Goal: Information Seeking & Learning: Find specific fact

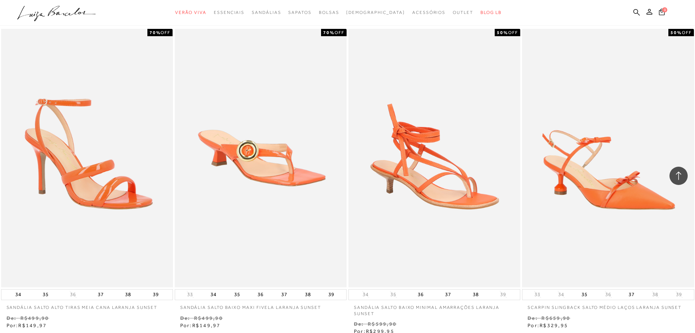
scroll to position [876, 0]
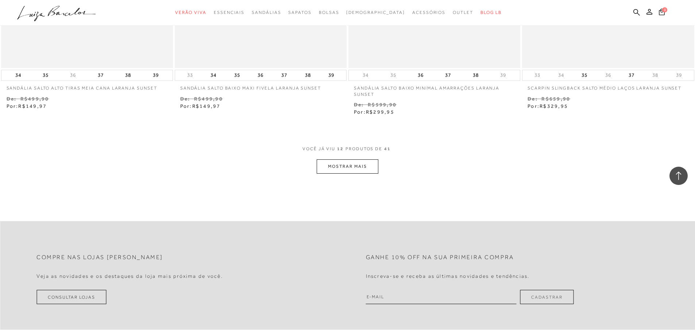
click at [350, 166] on button "MOSTRAR MAIS" at bounding box center [347, 166] width 61 height 14
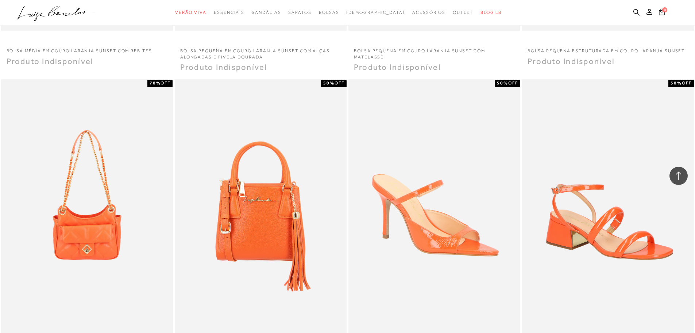
scroll to position [1752, 0]
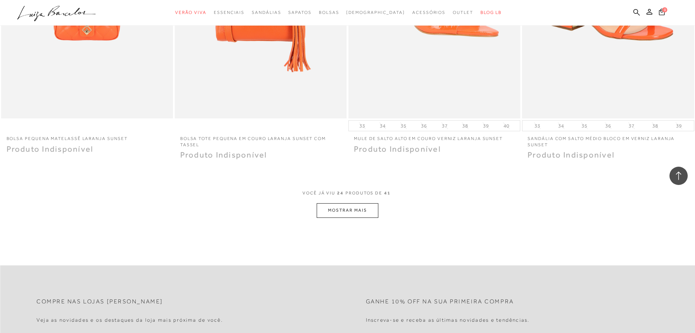
click at [357, 211] on button "MOSTRAR MAIS" at bounding box center [347, 210] width 61 height 14
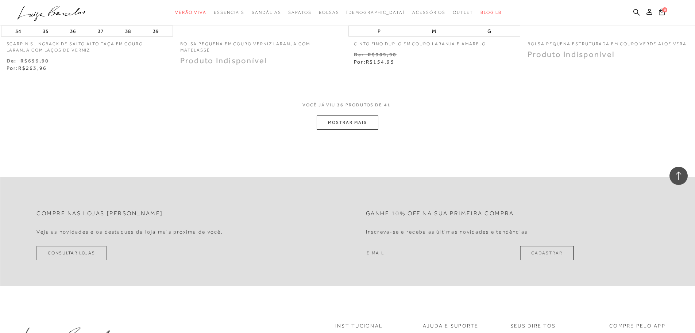
scroll to position [2774, 0]
click at [335, 115] on button "MOSTRAR MAIS" at bounding box center [347, 121] width 61 height 14
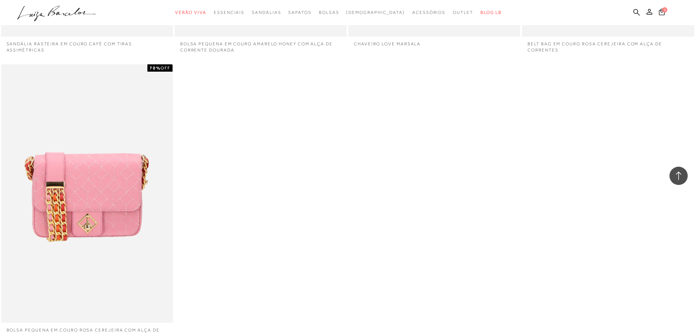
scroll to position [3203, 0]
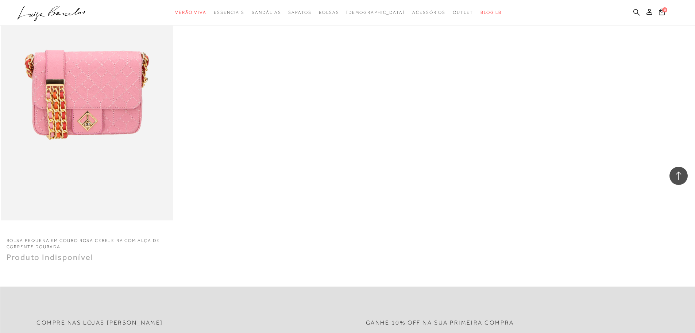
click at [634, 15] on icon at bounding box center [637, 12] width 7 height 7
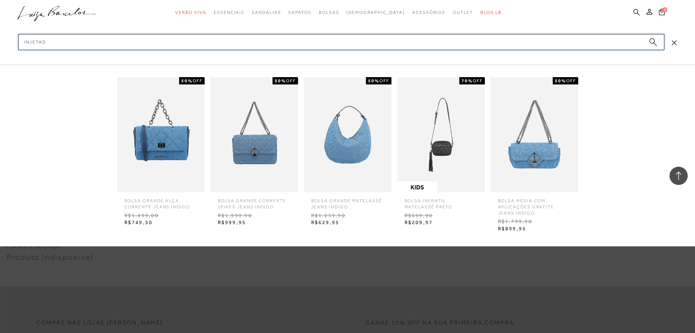
type input "INJETADO"
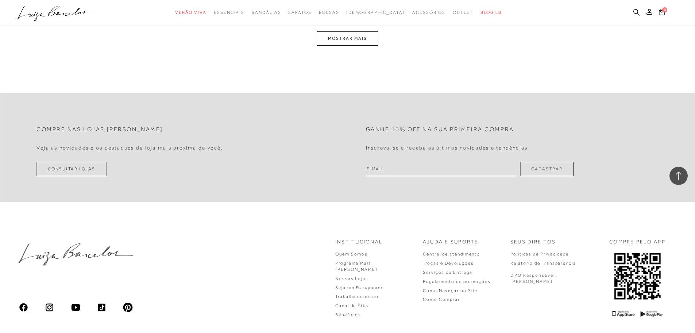
scroll to position [986, 0]
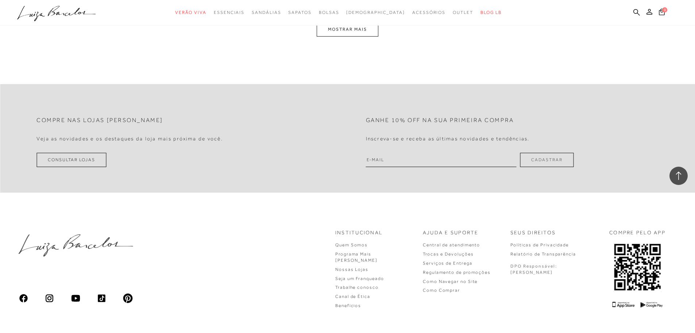
click at [346, 31] on button "MOSTRAR MAIS" at bounding box center [347, 29] width 61 height 14
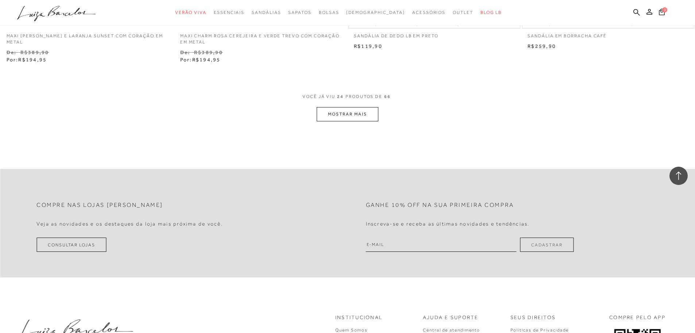
scroll to position [1827, 0]
click at [345, 113] on button "MOSTRAR MAIS" at bounding box center [347, 115] width 61 height 14
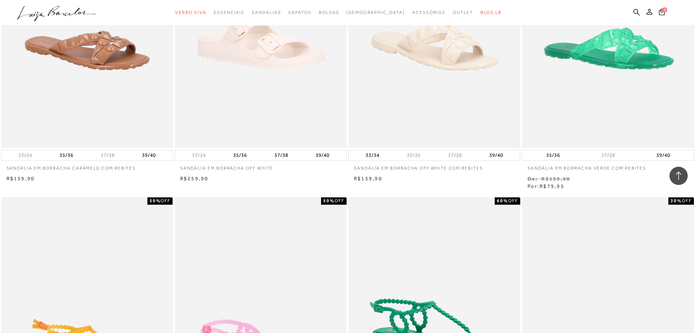
scroll to position [2228, 0]
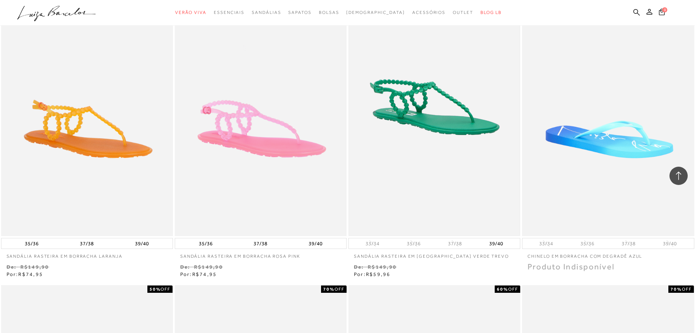
click at [415, 117] on img at bounding box center [434, 107] width 170 height 256
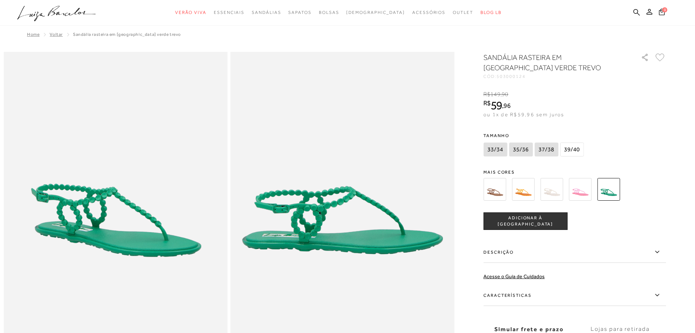
click at [523, 165] on div "SANDÁLIA RASTEIRA EM BORRACHA VERDE TREVO CÓD: 503000124 × É necessário selecio…" at bounding box center [575, 214] width 183 height 324
click at [523, 76] on span "503000124" at bounding box center [511, 76] width 29 height 5
copy span "503000124"
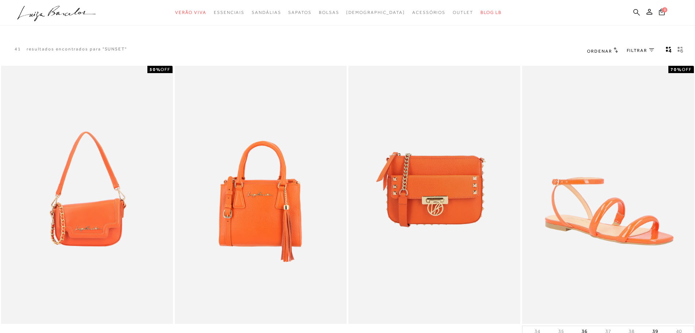
click at [636, 12] on icon at bounding box center [637, 12] width 7 height 7
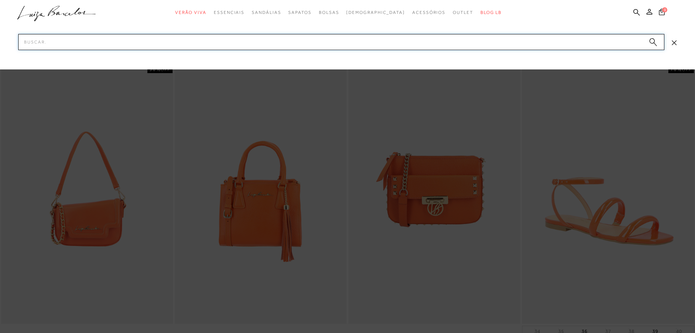
click at [606, 44] on input "Pesquisar" at bounding box center [341, 42] width 647 height 16
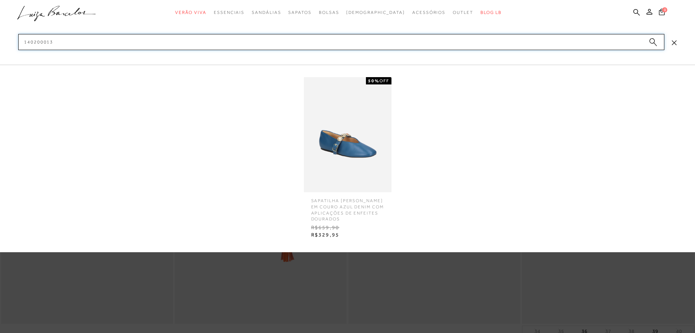
type input "140200013"
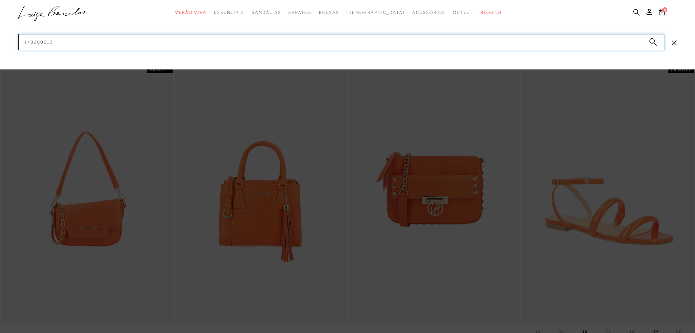
click at [641, 42] on input "140200013" at bounding box center [341, 42] width 647 height 16
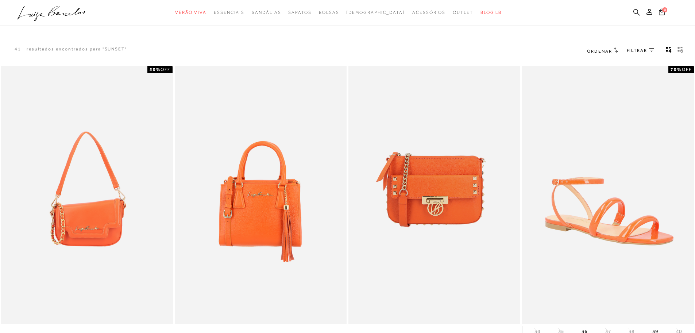
click at [634, 12] on icon at bounding box center [637, 12] width 7 height 7
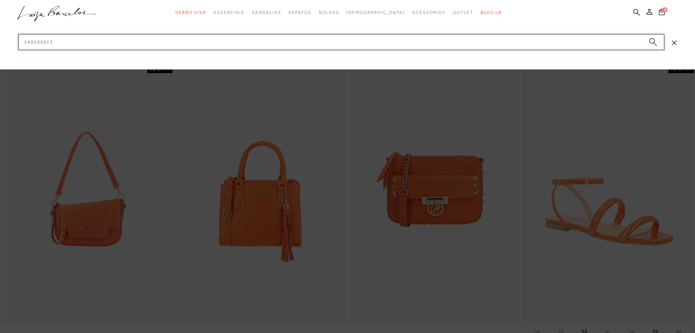
click at [569, 45] on input "140200013" at bounding box center [341, 42] width 647 height 16
paste input "14020013-4"
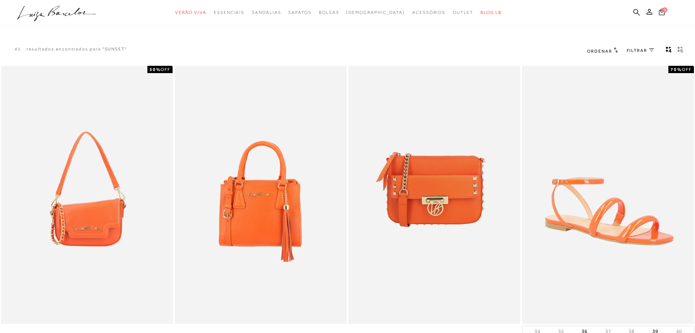
click at [633, 11] on ul ".a{fill-rule:evenodd;} Verão Viva Em alta Favoritos das Influenciadoras Apostas…" at bounding box center [342, 13] width 650 height 14
click at [637, 11] on icon at bounding box center [637, 12] width 7 height 7
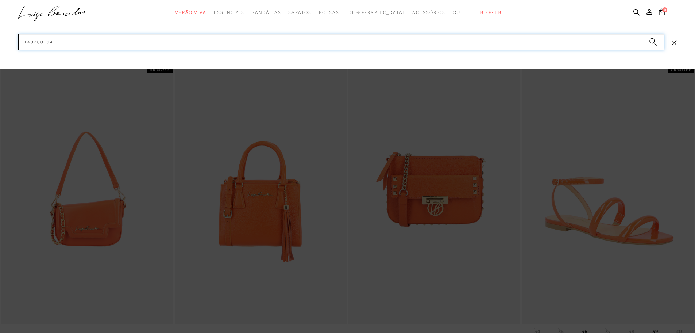
drag, startPoint x: 81, startPoint y: 45, endPoint x: 1, endPoint y: 44, distance: 80.0
click at [1, 0] on div "categoryHeader .a{fill-rule:evenodd;} Verão Viva Mules" at bounding box center [347, 0] width 695 height 0
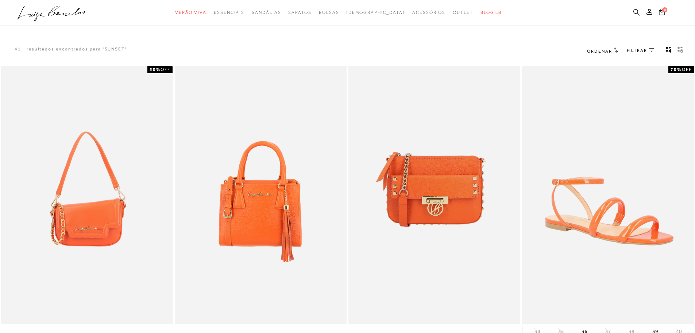
click at [639, 9] on icon at bounding box center [637, 12] width 7 height 7
click at [635, 13] on icon at bounding box center [637, 12] width 7 height 7
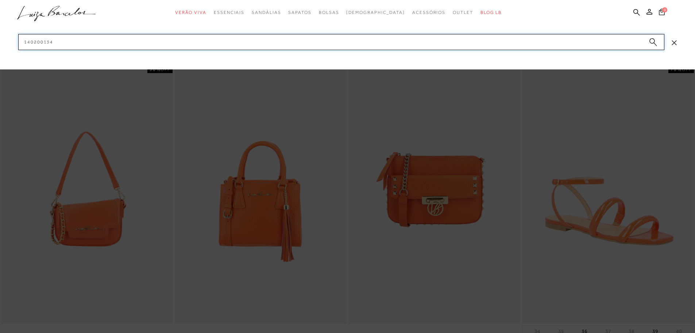
click at [620, 36] on input "140200134" at bounding box center [341, 42] width 647 height 16
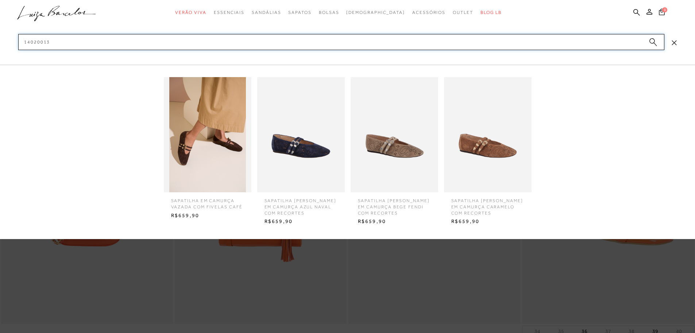
type input "14020013"
click at [264, 143] on img at bounding box center [301, 134] width 88 height 115
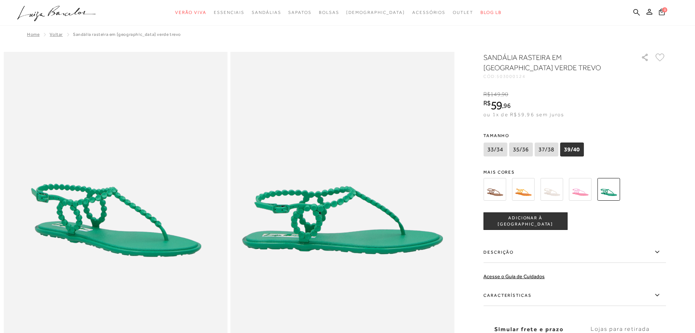
click at [628, 12] on ul ".a{fill-rule:evenodd;} Verão Viva Em alta Favoritos das Influenciadoras Apostas…" at bounding box center [342, 13] width 650 height 14
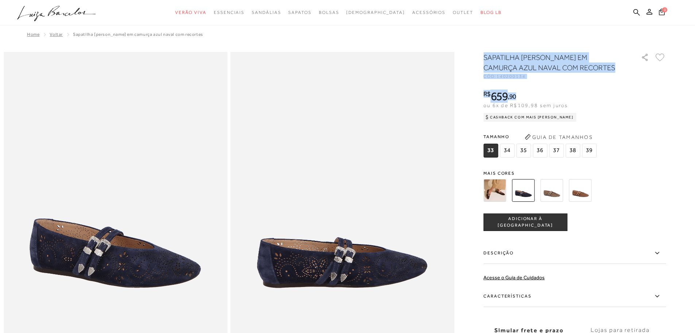
drag, startPoint x: 0, startPoint y: 0, endPoint x: 605, endPoint y: 94, distance: 611.8
click at [605, 94] on div "SAPATILHA [PERSON_NAME] EM CAMURÇA AZUL NAVAL COM RECORTES CÓD: 140200134 × É n…" at bounding box center [575, 214] width 183 height 325
copy div "SAPATILHA [PERSON_NAME] EM CAMURÇA AZUL NAVAL COM RECORTES CÓD: 140200134 × É n…"
click at [636, 12] on icon at bounding box center [637, 12] width 7 height 7
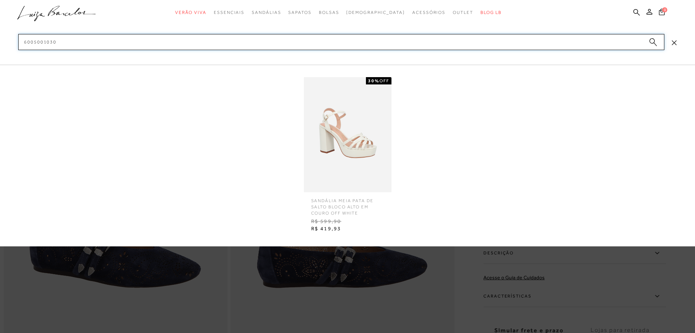
type input "6005001030"
click at [340, 164] on img at bounding box center [348, 134] width 88 height 115
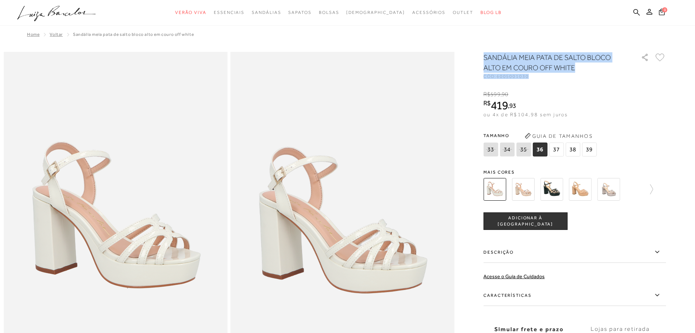
drag, startPoint x: 487, startPoint y: 55, endPoint x: 571, endPoint y: 76, distance: 86.0
click at [571, 76] on div "SANDÁLIA MEIA PATA DE SALTO BLOCO ALTO EM COURO OFF WHITE CÓD: 6005001030" at bounding box center [559, 65] width 150 height 26
copy div "SANDÁLIA MEIA PATA DE SALTO BLOCO ALTO EM COURO OFF WHITE CÓD: 6005001030"
